Goal: Task Accomplishment & Management: Complete application form

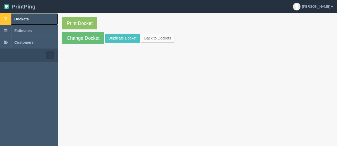
click at [21, 18] on span "Dockets" at bounding box center [21, 19] width 14 height 4
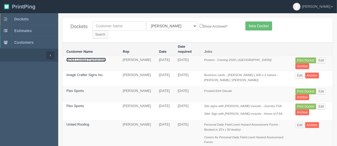
click at [87, 58] on link "BO64 Limited Partnership" at bounding box center [86, 60] width 39 height 4
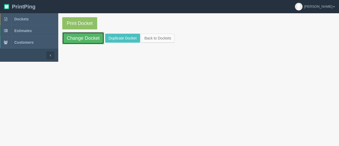
click at [90, 36] on link "Change Docket" at bounding box center [83, 38] width 42 height 12
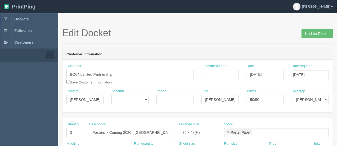
click at [121, 42] on div "Edit Docket Update Docket" at bounding box center [197, 36] width 271 height 16
click at [209, 75] on input "Estimate number" at bounding box center [220, 74] width 37 height 9
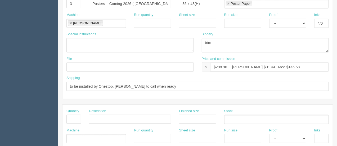
scroll to position [131, 0]
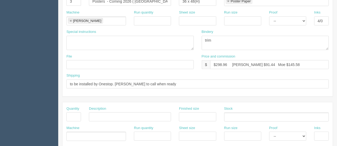
type input "92628"
click at [128, 67] on input "text" at bounding box center [130, 64] width 127 height 9
type input "files@allrush.ca. See Arif"
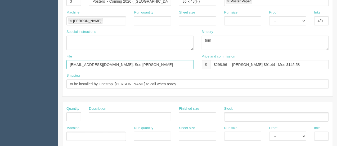
click at [122, 66] on input "files@allrush.ca. See Arif" at bounding box center [130, 64] width 127 height 9
drag, startPoint x: 122, startPoint y: 66, endPoint x: 69, endPoint y: 60, distance: 53.9
click at [69, 60] on input "files@allrush.ca. See Arif" at bounding box center [130, 64] width 127 height 9
click at [134, 67] on input "files@allrush.ca. See Arif" at bounding box center [130, 64] width 127 height 9
click at [77, 116] on input "text" at bounding box center [74, 116] width 15 height 9
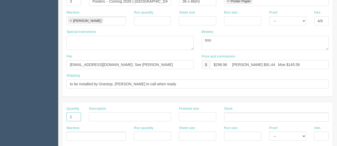
type input "1"
type input "D"
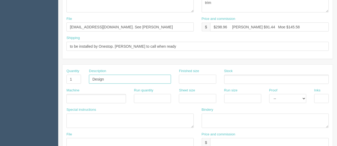
scroll to position [170, 0]
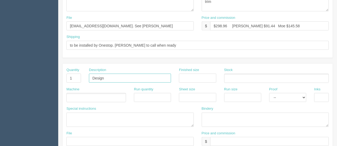
type input "Design"
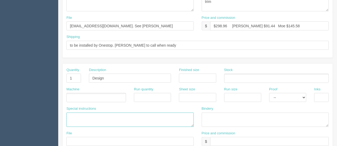
click at [90, 118] on textarea at bounding box center [130, 120] width 127 height 14
type textarea "B064 - Bowwood ...60% of design cost B066 - Bowness Blacks....40% of design"
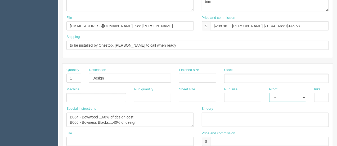
click at [284, 97] on select "-- Email Hard Copy" at bounding box center [288, 97] width 37 height 9
select select "Email"
click at [270, 93] on select "-- Email Hard Copy" at bounding box center [288, 97] width 37 height 9
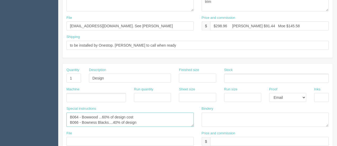
click at [103, 122] on textarea "B064 - Bowwood ...60% of design cost B066 - Bowness Blacks....40% of design" at bounding box center [130, 120] width 127 height 14
click at [108, 120] on textarea "B064 - Bowwood ...60% of design cost B066 - Bowness Blocks....40% of design" at bounding box center [130, 120] width 127 height 14
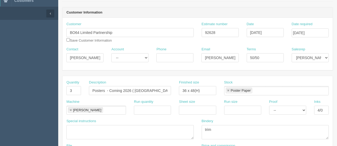
type textarea "B064 - Bowwood ...60% of design cost B066 - Bowness Peaks....40% of design"
click at [170, 55] on input "Phone" at bounding box center [175, 57] width 37 height 9
paste input "403.471.7836"
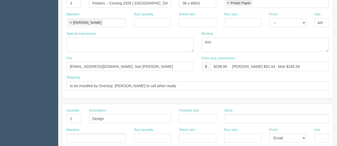
scroll to position [130, 0]
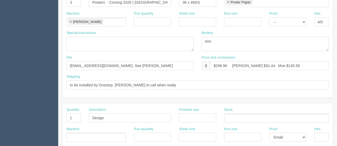
type input "403.471.7836"
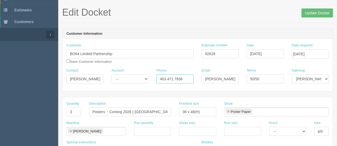
scroll to position [11, 0]
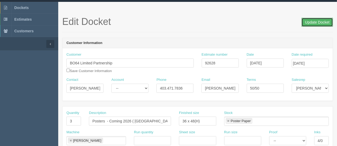
click at [322, 21] on input "Update Docket" at bounding box center [318, 22] width 32 height 9
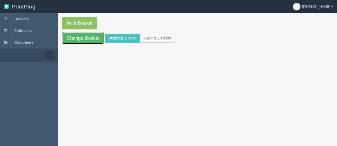
click at [93, 34] on link "Change Docket" at bounding box center [83, 38] width 42 height 12
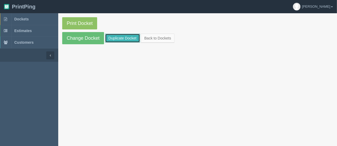
click at [112, 41] on link "Duplicate Docket" at bounding box center [122, 38] width 35 height 9
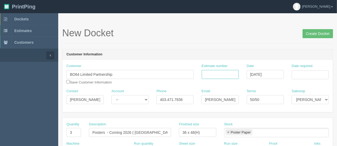
click at [220, 76] on input "Estimate number" at bounding box center [220, 74] width 37 height 9
type input "92628"
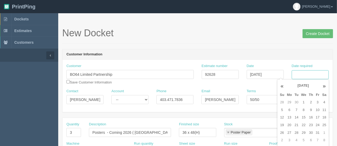
click at [310, 74] on input "Date required" at bounding box center [310, 74] width 37 height 9
click at [290, 116] on td "13" at bounding box center [290, 118] width 8 height 8
click at [304, 110] on td "8" at bounding box center [304, 110] width 8 height 8
type input "October 8, 2025"
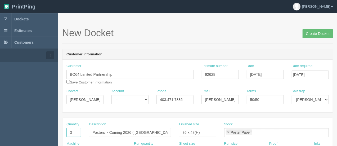
click at [76, 132] on input "3" at bounding box center [74, 132] width 15 height 9
type input "2"
click at [161, 133] on input "Posters - Coming 2026 ( [GEOGRAPHIC_DATA])" at bounding box center [130, 132] width 82 height 9
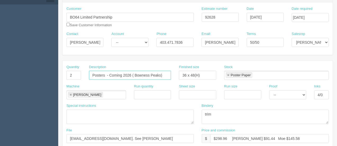
scroll to position [56, 0]
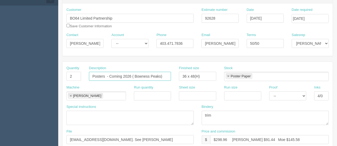
type input "Posters - Coming 2026 ( Bowness Peaks)"
drag, startPoint x: 285, startPoint y: 141, endPoint x: 232, endPoint y: 139, distance: 53.1
click at [232, 139] on input "$298.96 Arif $91.44 Moe $145.58" at bounding box center [269, 139] width 119 height 9
click at [228, 138] on input "$298.96 comms on Bowwood Black dkt" at bounding box center [269, 139] width 119 height 9
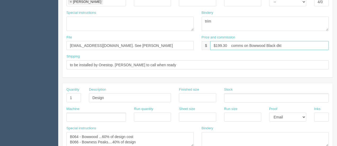
scroll to position [176, 0]
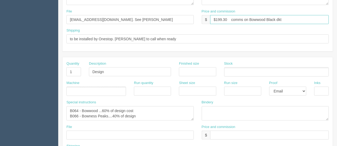
type input "$199.30 comms on Bowwood Black dkt"
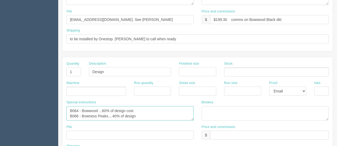
click at [98, 111] on textarea "B064 - Bowwood ...60% of design cost B066 - Bowness Peaks....40% of design" at bounding box center [130, 113] width 127 height 14
type textarea "B064 - Bowwood Block ...60% of design cost B066 - Bowness Peaks....40% of design"
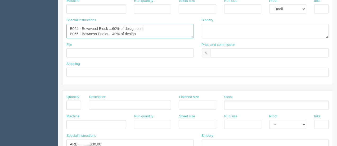
scroll to position [257, 0]
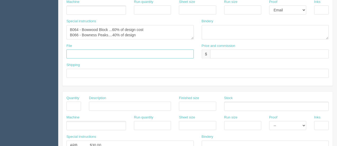
click at [131, 52] on input "text" at bounding box center [130, 54] width 127 height 9
type input "files@allrush.ca"
click at [95, 73] on input "text" at bounding box center [198, 73] width 263 height 9
type input "Above"
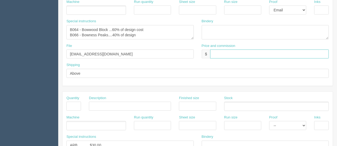
click at [245, 54] on input "text" at bounding box center [269, 54] width 119 height 9
click at [216, 52] on input "see Arif" at bounding box center [269, 54] width 119 height 9
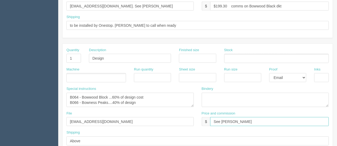
scroll to position [192, 0]
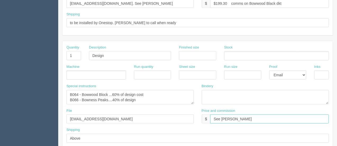
type input "See Arif"
click at [272, 3] on input "$199.30 comms on Bowwood Black dkt" at bounding box center [269, 3] width 119 height 9
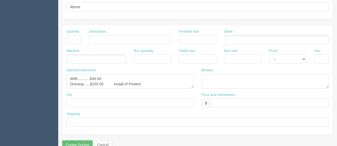
scroll to position [332, 0]
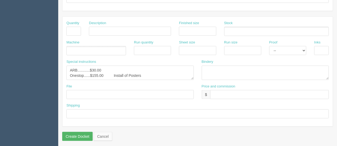
type input "$199.30 comms on Bowwood Block dkt"
click at [73, 133] on input "Create Docket" at bounding box center [77, 136] width 30 height 9
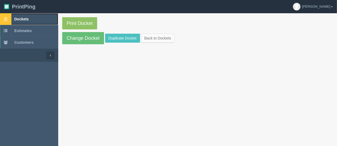
click at [28, 17] on link "Dockets" at bounding box center [29, 19] width 58 height 12
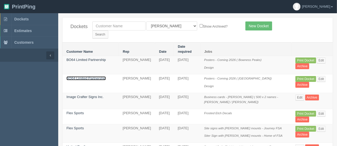
click at [92, 76] on link "BO64 Limited Partnership" at bounding box center [86, 78] width 39 height 4
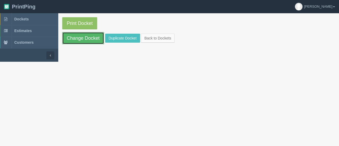
click at [93, 39] on link "Change Docket" at bounding box center [83, 38] width 42 height 12
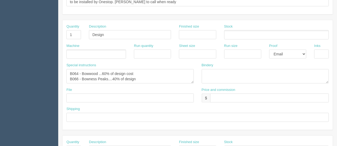
scroll to position [211, 0]
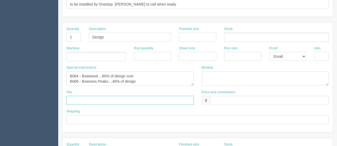
click at [122, 101] on input "text" at bounding box center [130, 100] width 127 height 9
type input "files@allrush.ca"
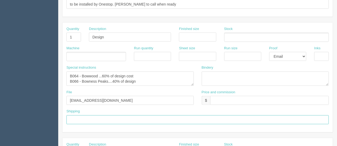
click at [98, 121] on input "text" at bounding box center [198, 119] width 263 height 9
type input "Above"
click at [113, 98] on input "files@allrush.ca" at bounding box center [130, 100] width 127 height 9
type input "files@allrush.ca - See Arif."
click at [337, 126] on section "Edit Docket Update Docket Customer Information Customer BO64 Limited Partnershi…" at bounding box center [197, 36] width 279 height 468
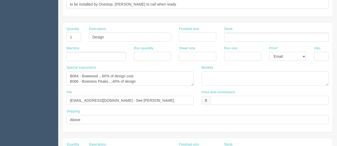
click at [337, 126] on section "Edit Docket Update Docket Customer Information Customer BO64 Limited Partnershi…" at bounding box center [197, 36] width 279 height 468
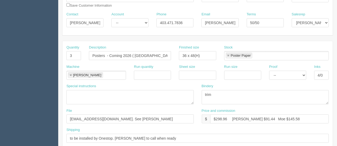
scroll to position [0, 0]
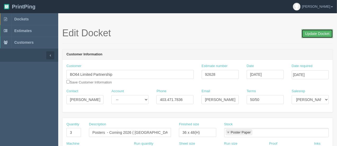
click at [312, 36] on input "Update Docket" at bounding box center [318, 33] width 32 height 9
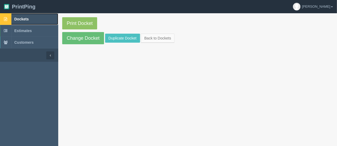
click at [22, 19] on span "Dockets" at bounding box center [21, 19] width 14 height 4
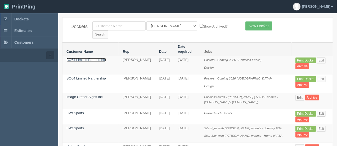
click at [90, 58] on link "BO64 Limited Partnership" at bounding box center [86, 60] width 39 height 4
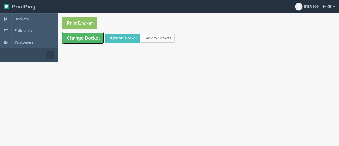
click at [90, 38] on link "Change Docket" at bounding box center [83, 38] width 42 height 12
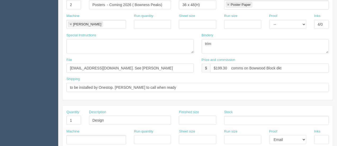
scroll to position [255, 0]
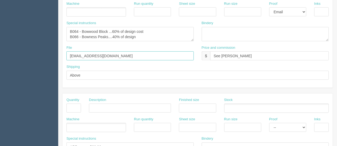
click at [124, 56] on input "files@allrush.ca" at bounding box center [130, 55] width 127 height 9
type input "files@allrush.ca - See Arif."
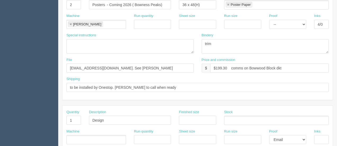
scroll to position [0, 0]
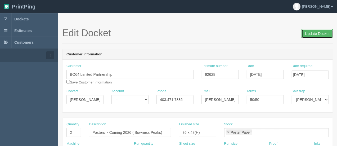
click at [311, 33] on input "Update Docket" at bounding box center [318, 33] width 32 height 9
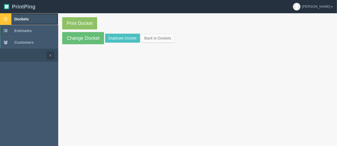
click at [21, 19] on span "Dockets" at bounding box center [21, 19] width 14 height 4
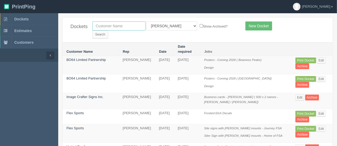
click at [104, 26] on input "text" at bounding box center [118, 25] width 53 height 9
type input "canada beef"
click at [108, 30] on input "Search" at bounding box center [100, 34] width 16 height 8
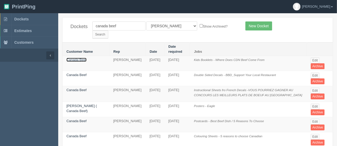
click at [79, 58] on link "Canada Beef" at bounding box center [77, 60] width 20 height 4
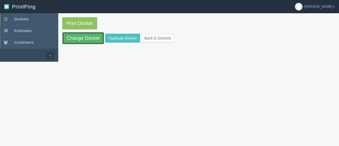
click at [79, 38] on link "Change Docket" at bounding box center [83, 38] width 42 height 12
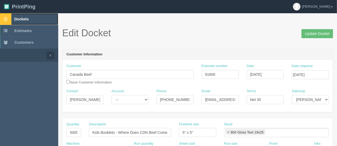
click at [18, 19] on span "Dockets" at bounding box center [21, 19] width 14 height 4
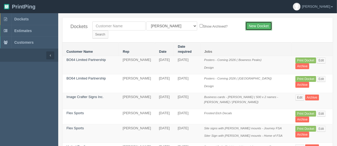
click at [250, 28] on link "New Docket" at bounding box center [259, 25] width 27 height 9
click at [255, 28] on link "New Docket" at bounding box center [259, 25] width 27 height 9
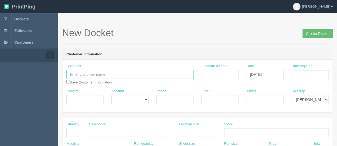
click at [106, 76] on input "text" at bounding box center [130, 74] width 127 height 9
type input "Hunter"
click at [259, 99] on input "Terms" at bounding box center [265, 99] width 37 height 9
type input "50/50"
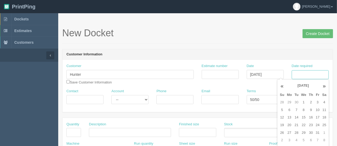
click at [308, 74] on input "Date required" at bounding box center [310, 74] width 37 height 9
click at [288, 111] on td "6" at bounding box center [290, 110] width 8 height 8
click at [316, 102] on td "3" at bounding box center [318, 103] width 6 height 8
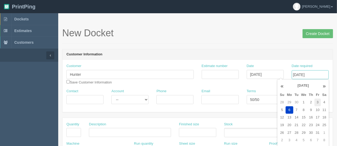
type input "[DATE]"
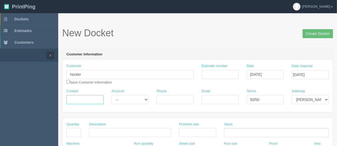
click at [87, 100] on input "Contact" at bounding box center [85, 99] width 37 height 9
type input "Hunter"
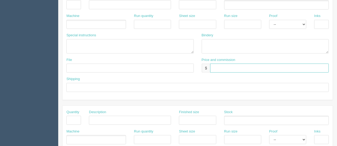
click at [240, 69] on input "text" at bounding box center [269, 68] width 119 height 9
type input "$231.311"
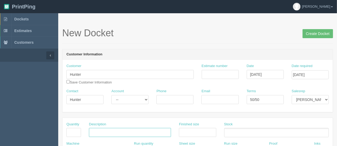
click at [128, 128] on input "text" at bounding box center [130, 132] width 82 height 9
type input "B"
type input "Accelerator Workbooks"
click at [77, 131] on input "text" at bounding box center [74, 132] width 15 height 9
type input "15"
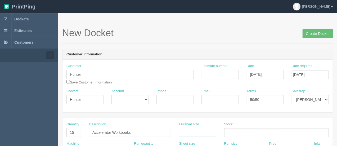
click at [202, 133] on input "text" at bounding box center [197, 132] width 37 height 9
type input "8.5 x 11"
click at [232, 131] on ul at bounding box center [276, 132] width 105 height 9
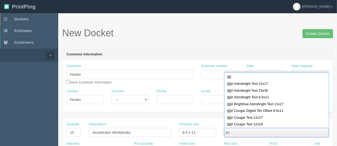
scroll to position [46, 0]
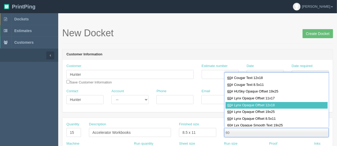
type input "60"
type input "60# Lynx Opaque Offset 12x18"
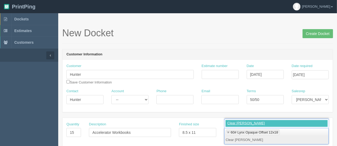
type input "Clear Mylar"
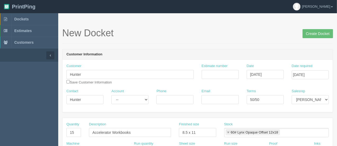
click at [288, 131] on ul "60# Lynx Opaque Offset 12x18" at bounding box center [276, 132] width 105 height 9
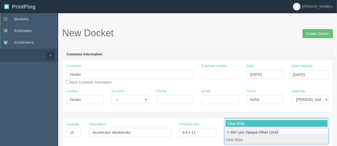
type input "Clear Mylar"
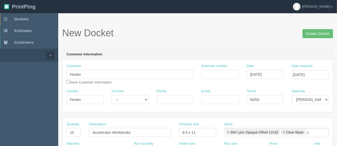
type input "60# Lynx Opaque Offset 12x18,Clear Mylar"
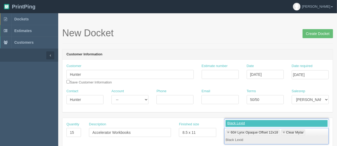
type input "Black Lexide"
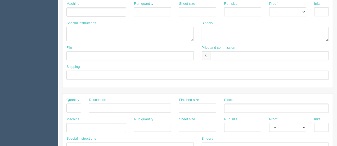
scroll to position [332, 0]
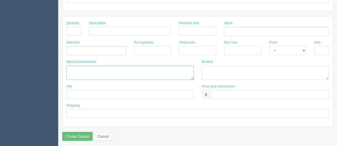
click at [74, 68] on textarea at bounding box center [130, 73] width 127 height 14
click at [70, 66] on textarea "#12644" at bounding box center [130, 73] width 127 height 14
click at [83, 68] on textarea "ARB....460.28 #12644" at bounding box center [130, 73] width 127 height 14
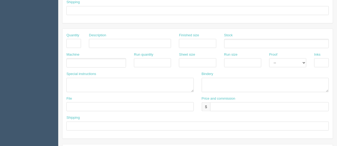
scroll to position [77, 0]
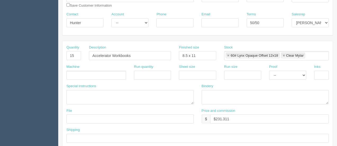
type textarea "ARB....$60.28 #12644"
click at [226, 97] on textarea at bounding box center [265, 97] width 127 height 14
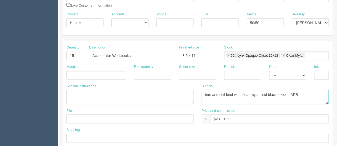
type textarea "trim and coil bind with clear mylar and black lexide - ARB"
click at [110, 119] on input "text" at bounding box center [130, 118] width 127 height 9
type input "[EMAIL_ADDRESS][DOMAIN_NAME]."
click at [98, 142] on div "Shipping" at bounding box center [198, 136] width 271 height 19
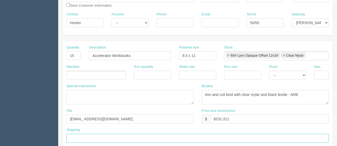
click at [99, 140] on input "text" at bounding box center [198, 138] width 263 height 9
type input "Call / Email for pick up"
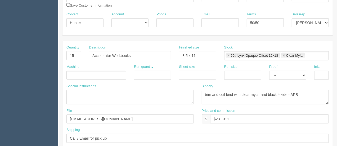
click at [101, 75] on ul at bounding box center [97, 75] width 60 height 9
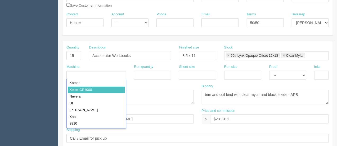
type input "Xerox CP1000"
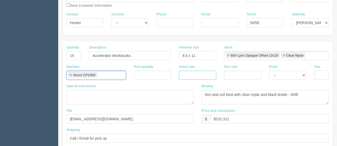
click at [195, 77] on input "text" at bounding box center [197, 75] width 37 height 9
type input "12 x 18"
click at [244, 72] on input "text" at bounding box center [242, 75] width 37 height 9
type input "12 x 18"
click at [322, 75] on input "text" at bounding box center [322, 75] width 15 height 9
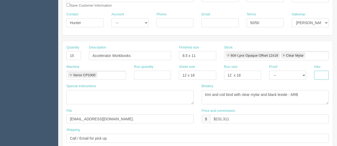
type input "4/4"
click at [277, 117] on input "$231.311" at bounding box center [269, 118] width 119 height 9
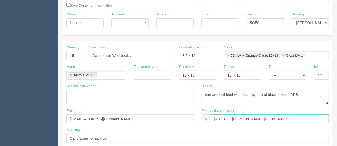
click at [285, 118] on input "$231.311 [PERSON_NAME] $41.06 Moe $" at bounding box center [269, 118] width 119 height 9
type input "$231.311 [PERSON_NAME] $41.06 Moe $53.38"
click at [298, 72] on select "-- Email Hard Copy" at bounding box center [288, 75] width 37 height 9
select select "Email"
click at [270, 71] on select "-- Email Hard Copy" at bounding box center [288, 75] width 37 height 9
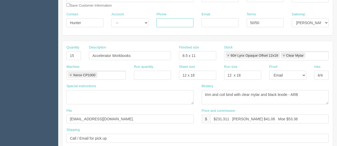
click at [170, 24] on input "Phone" at bounding box center [175, 22] width 37 height 9
type input "403.700.7154"
click at [210, 18] on input "Email" at bounding box center [220, 22] width 37 height 9
paste input "[EMAIL_ADDRESS][PERSON_NAME][DOMAIN_NAME]"
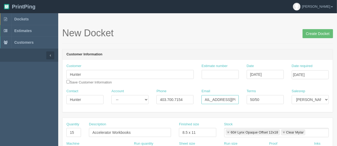
type input "[EMAIL_ADDRESS][PERSON_NAME][DOMAIN_NAME]"
click at [283, 37] on h1 "New Docket Create Docket" at bounding box center [197, 33] width 271 height 11
click at [223, 72] on input "Estimate number" at bounding box center [220, 74] width 37 height 9
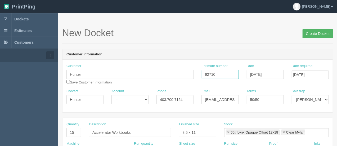
type input "92710"
click at [316, 33] on input "Create Docket" at bounding box center [318, 33] width 30 height 9
